Goal: Task Accomplishment & Management: Use online tool/utility

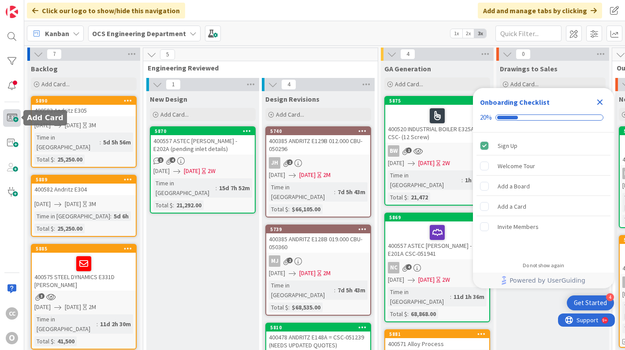
click at [10, 124] on span at bounding box center [12, 118] width 18 height 18
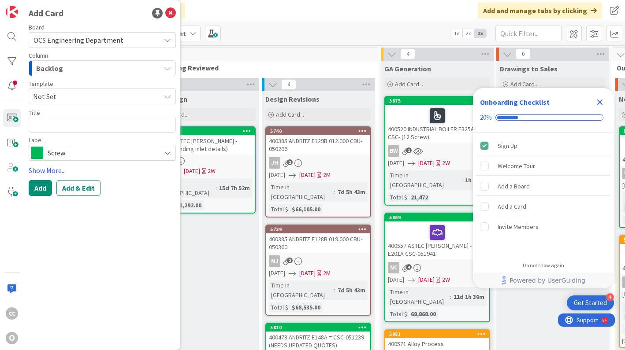
click at [58, 121] on textarea at bounding box center [102, 125] width 147 height 16
type textarea "x"
type textarea "4"
type textarea "x"
type textarea "40"
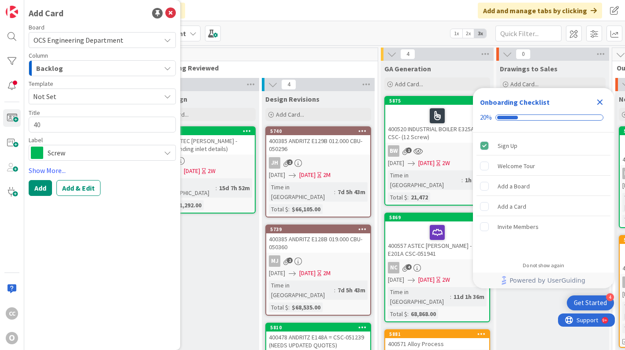
type textarea "x"
type textarea "400"
type textarea "x"
type textarea "4005"
type textarea "x"
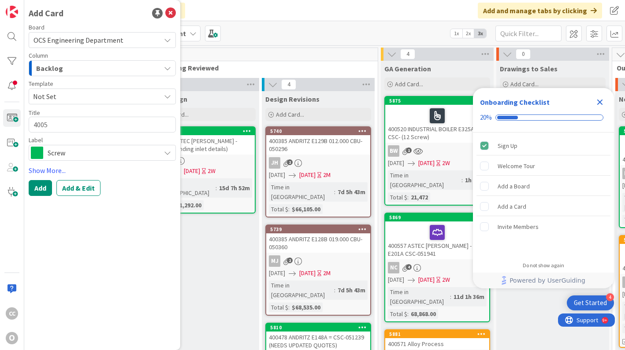
type textarea "40052"
type textarea "x"
type textarea "400529"
type textarea "x"
type textarea "40052"
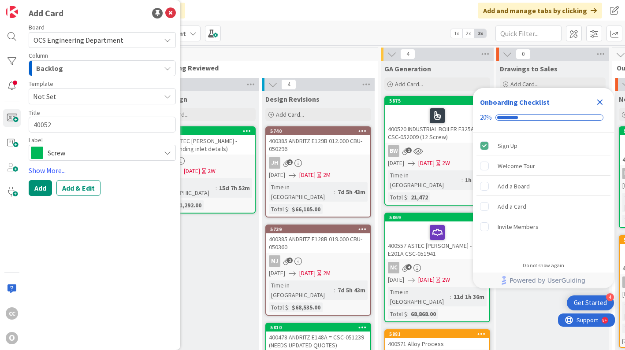
type textarea "x"
type textarea "4005"
type textarea "x"
type textarea "40059"
type textarea "x"
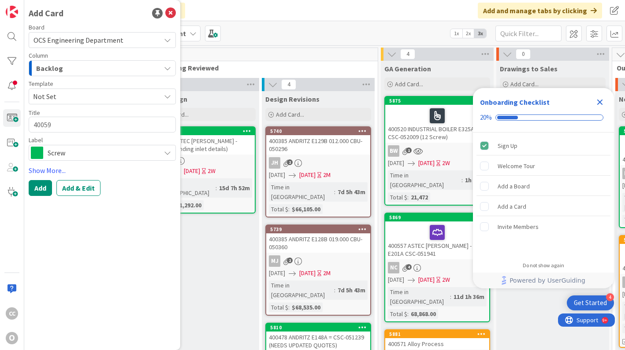
type textarea "400596"
type textarea "x"
type textarea "400596"
type textarea "x"
type textarea "400596 f"
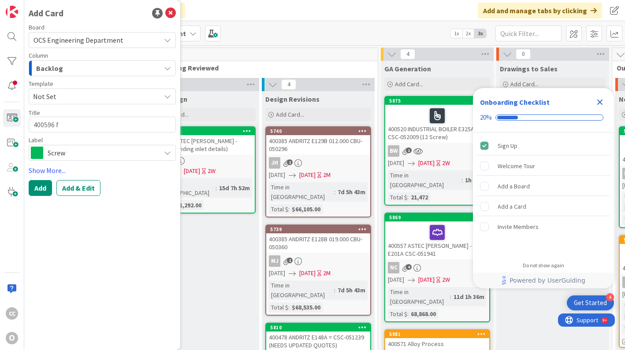
type textarea "x"
type textarea "400596 fp"
type textarea "x"
type textarea "400596 fpi"
type textarea "x"
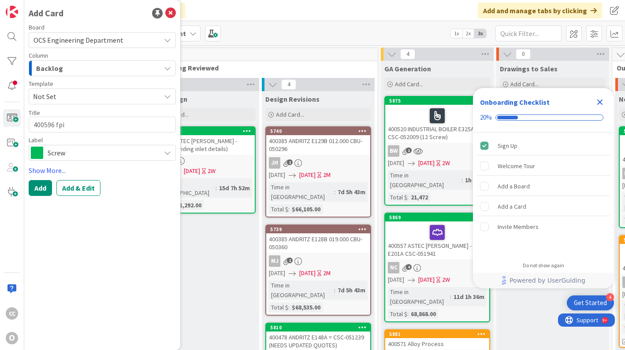
type textarea "400596 fpi"
type textarea "x"
type textarea "400596 fpi m"
type textarea "x"
type textarea "400596 fpi"
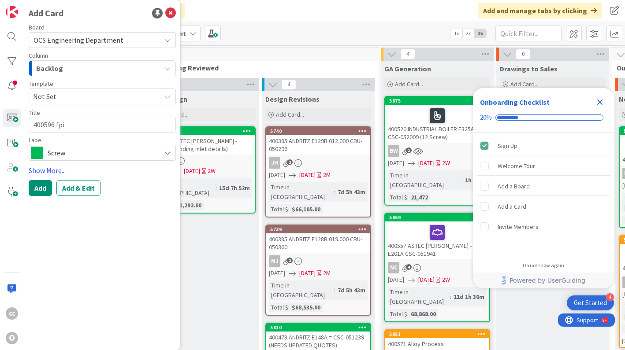
type textarea "x"
type textarea "400596 fpi"
type textarea "x"
type textarea "400596 fp"
type textarea "x"
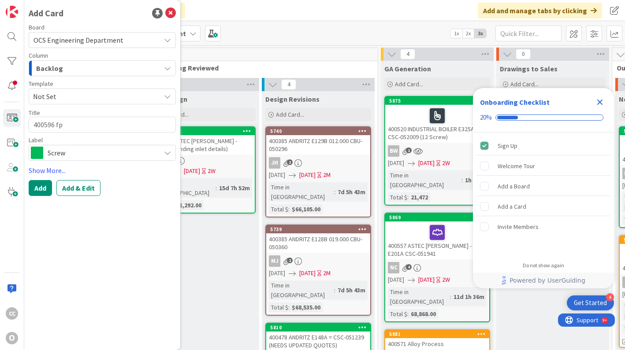
type textarea "400596 f"
type textarea "x"
type textarea "400596"
type textarea "x"
type textarea "400596 F"
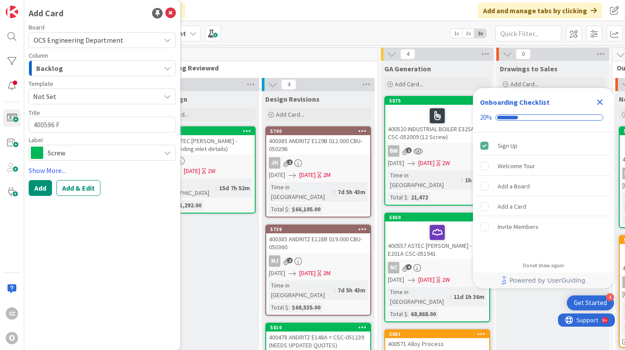
type textarea "x"
type textarea "400596 FP"
type textarea "x"
type textarea "400596 FPI"
type textarea "x"
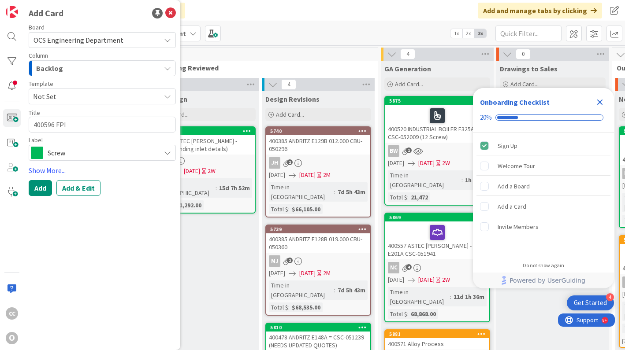
type textarea "400596 FPI"
type textarea "x"
type textarea "400596 FPI M"
type textarea "x"
type textarea "400596 FPI ME"
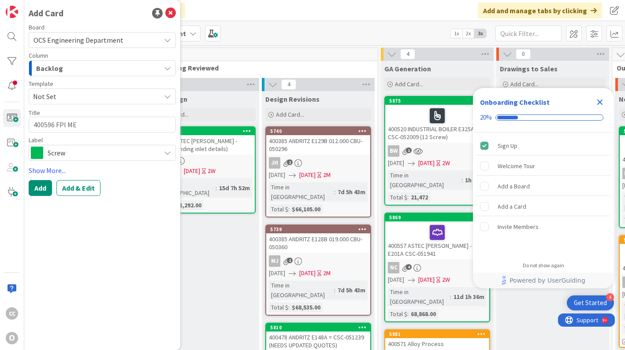
type textarea "x"
type textarea "400596 FPI MEC"
type textarea "x"
type textarea "400596 FPI MECH"
type textarea "x"
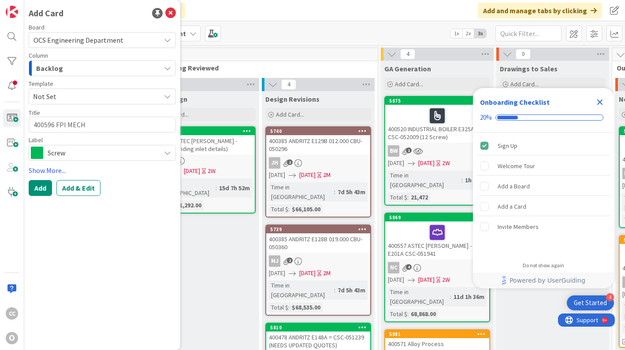
type textarea "400596 FPI MECHA"
type textarea "x"
type textarea "400596 FPI MECHAN"
type textarea "x"
type textarea "400596 FPI MECHANI"
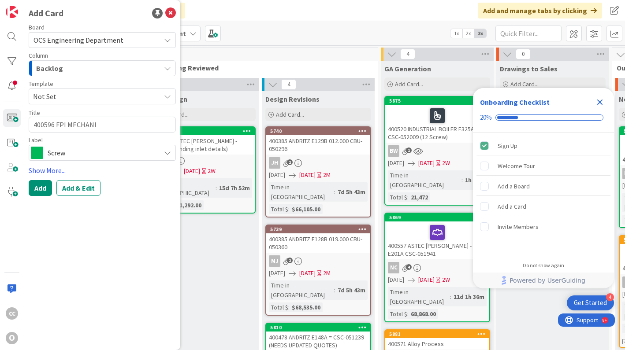
type textarea "x"
type textarea "400596 FPI MECHANIC"
type textarea "x"
type textarea "400596 FPI MECHANICA"
type textarea "x"
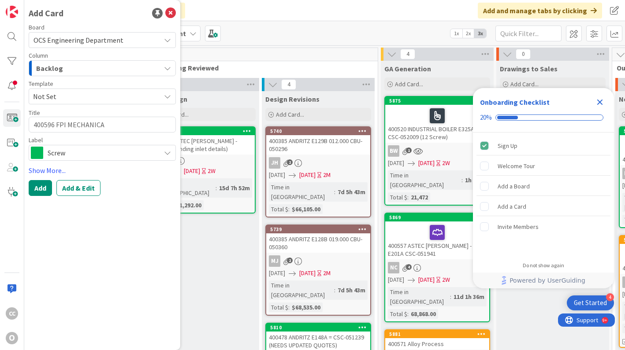
type textarea "400596 FPI MECHANICAL"
type textarea "x"
type textarea "400596 FPI MECHANICAL"
type textarea "x"
type textarea "400596 FPI MECHANICAL"
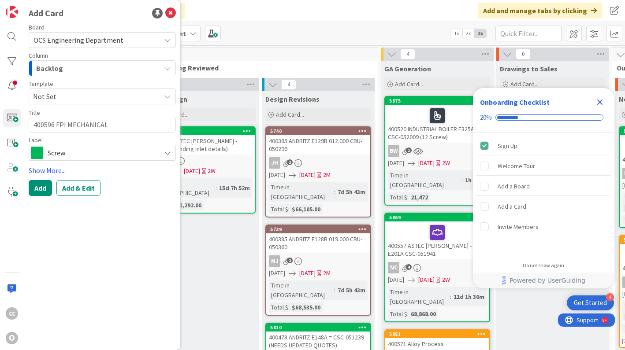
click at [72, 157] on span "Screw" at bounding box center [102, 153] width 108 height 12
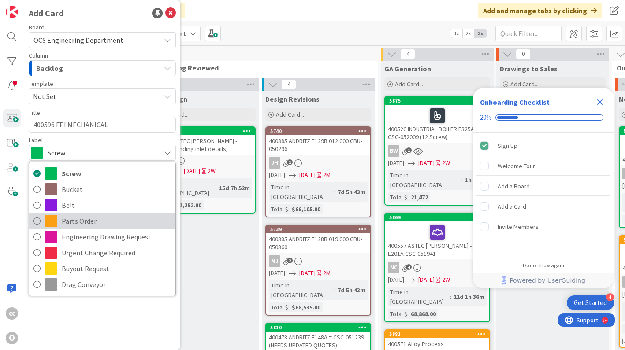
click at [74, 219] on span "Parts Order" at bounding box center [116, 221] width 109 height 13
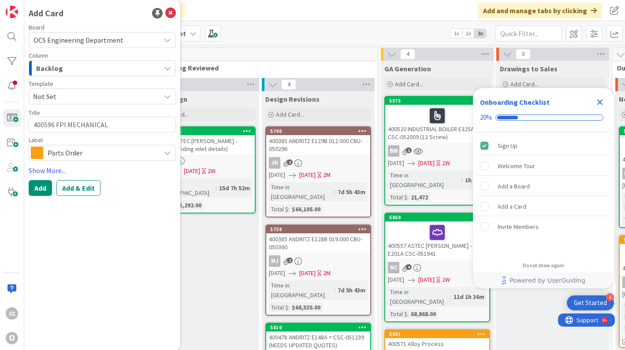
click at [63, 75] on div "Backlog" at bounding box center [97, 68] width 126 height 14
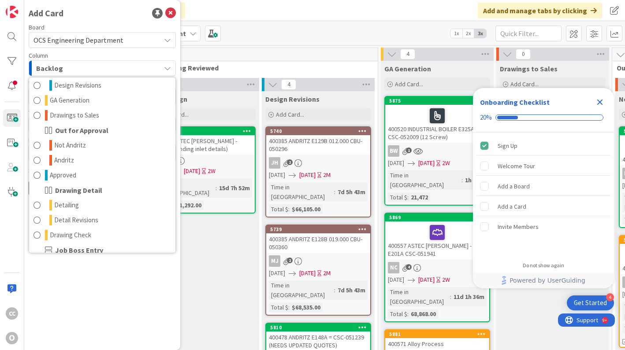
scroll to position [116, 0]
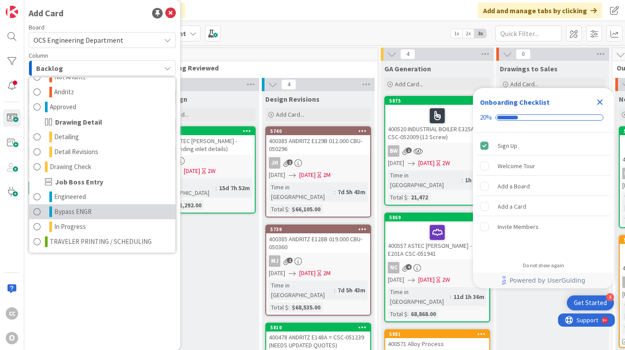
click at [70, 214] on span "Bypass ENGR" at bounding box center [72, 212] width 37 height 11
type textarea "x"
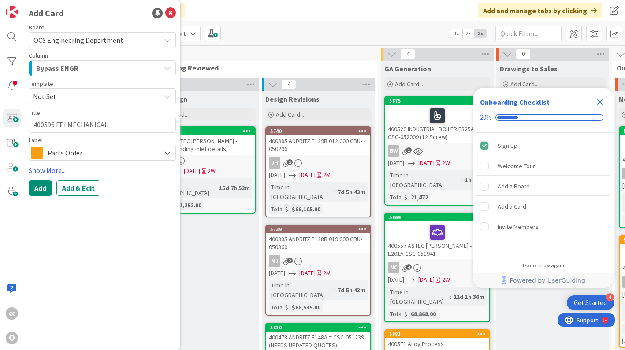
click at [69, 176] on div "Board OCS Engineering Department Column Bypass ENGR Backlog Engineering Reviewe…" at bounding box center [102, 110] width 147 height 172
click at [70, 185] on button "Add & Edit" at bounding box center [78, 188] width 44 height 16
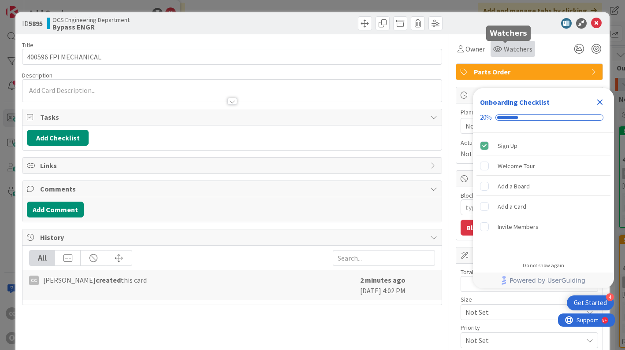
click at [509, 51] on span "Watchers" at bounding box center [518, 49] width 29 height 11
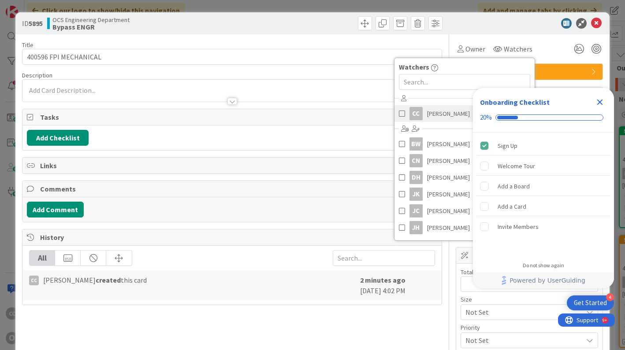
click at [427, 116] on span "[PERSON_NAME]" at bounding box center [448, 113] width 43 height 13
type textarea "x"
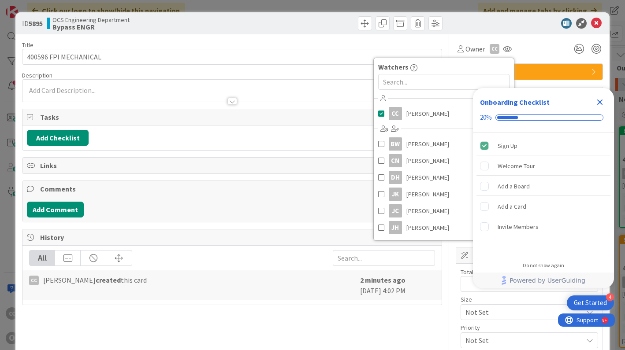
click at [598, 104] on icon "Close Checklist" at bounding box center [600, 103] width 6 height 6
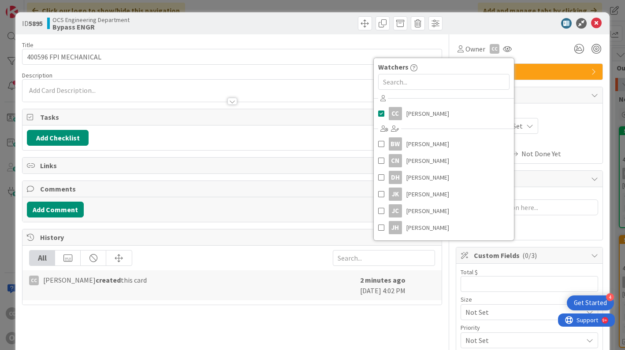
click at [562, 144] on span "Actual Dates" at bounding box center [528, 142] width 137 height 9
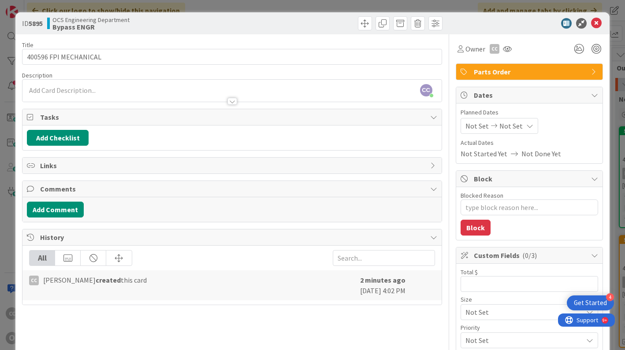
click at [463, 120] on div "Not Set Not Set" at bounding box center [499, 126] width 78 height 16
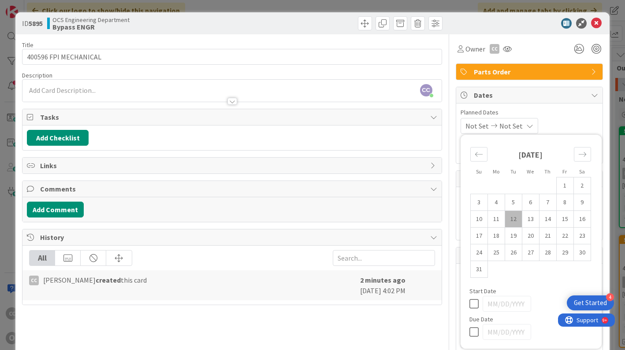
click at [505, 220] on td "12" at bounding box center [512, 219] width 17 height 17
type input "[DATE]"
type textarea "x"
drag, startPoint x: 529, startPoint y: 218, endPoint x: 529, endPoint y: 195, distance: 23.8
click at [528, 218] on td "13" at bounding box center [530, 219] width 17 height 17
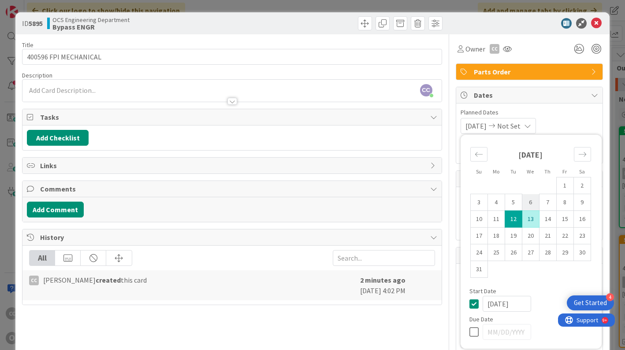
type input "[DATE]"
type textarea "x"
click at [564, 110] on span "Planned Dates" at bounding box center [528, 112] width 137 height 9
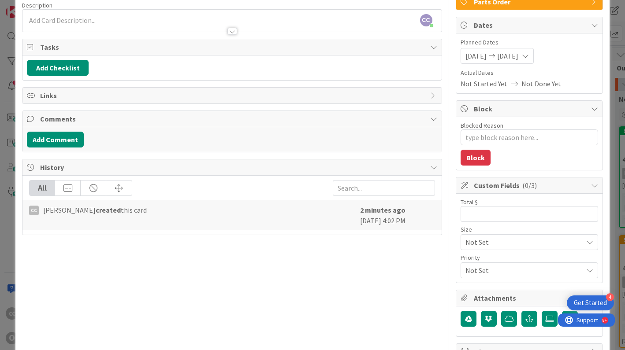
scroll to position [122, 0]
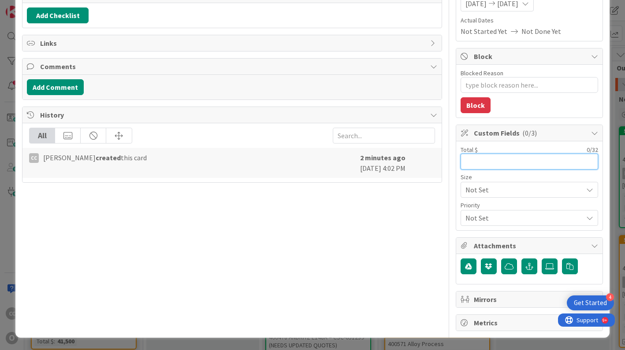
click at [465, 160] on input "text" at bounding box center [528, 162] width 137 height 16
type input "234"
type textarea "x"
type input "234"
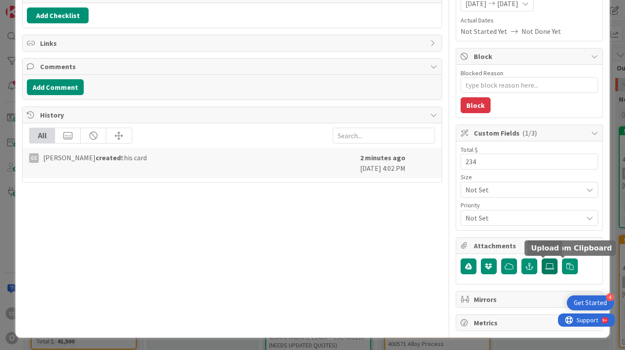
click at [545, 263] on icon at bounding box center [549, 266] width 9 height 7
click at [541, 259] on input "file" at bounding box center [541, 259] width 0 height 0
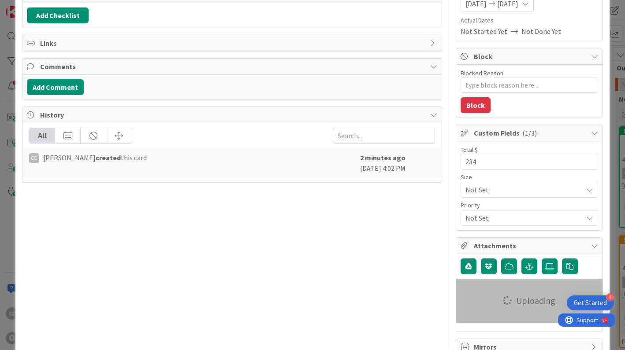
type textarea "x"
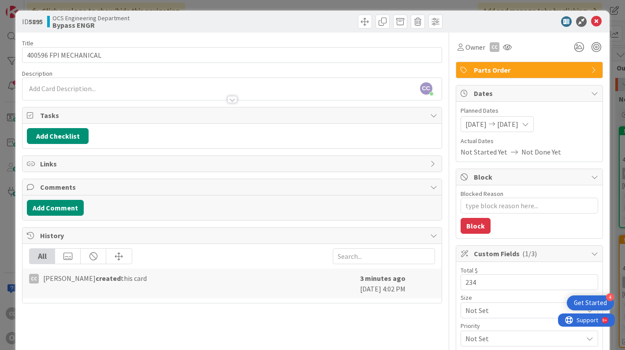
scroll to position [0, 0]
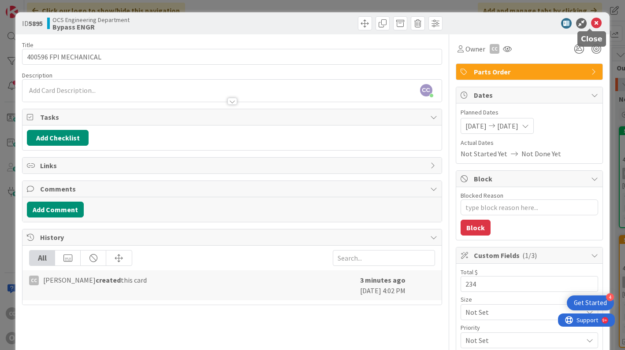
click at [591, 24] on icon at bounding box center [596, 23] width 11 height 11
